Goal: Information Seeking & Learning: Learn about a topic

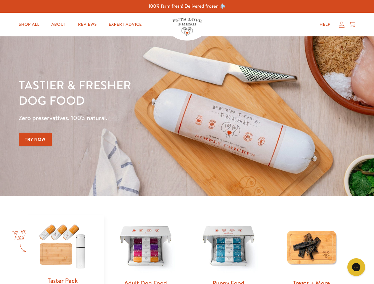
click at [187, 142] on div "Tastier & fresher dog food Zero preservatives. 100% natural. Try Now" at bounding box center [131, 116] width 225 height 78
click at [356, 268] on icon "Gorgias live chat" at bounding box center [357, 268] width 6 height 6
